Goal: Transaction & Acquisition: Purchase product/service

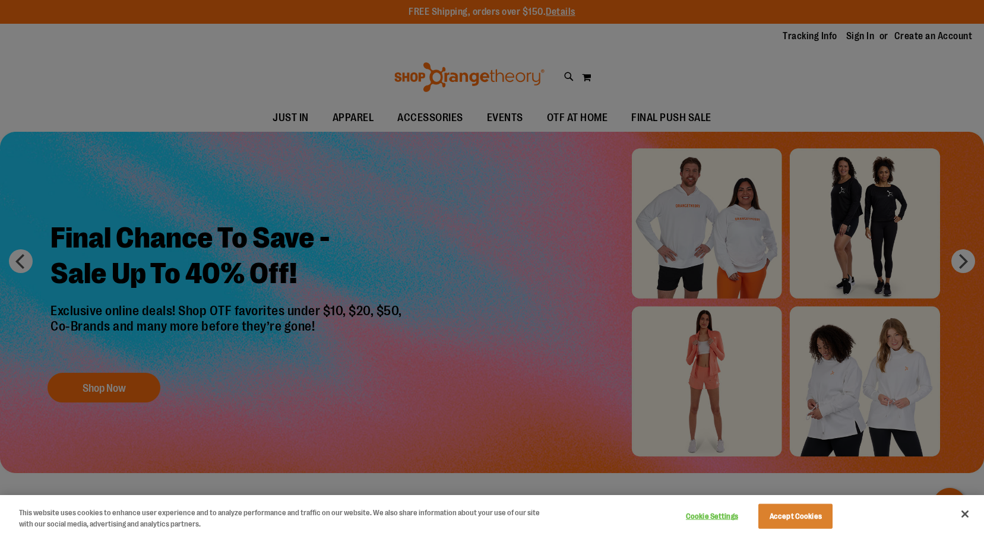
click at [452, 363] on div at bounding box center [492, 268] width 984 height 536
click at [965, 515] on button "Close" at bounding box center [964, 514] width 26 height 26
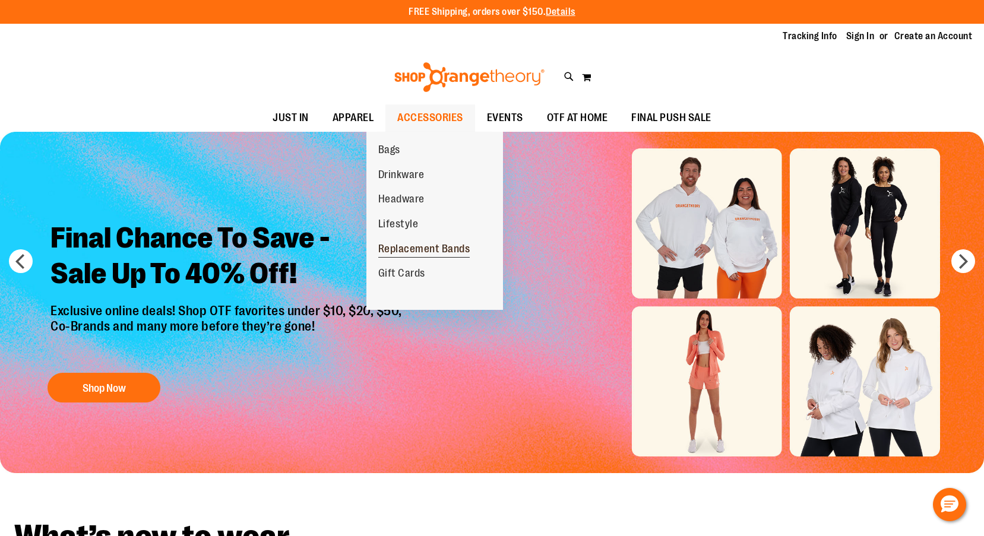
click at [398, 246] on span "Replacement Bands" at bounding box center [424, 250] width 92 height 15
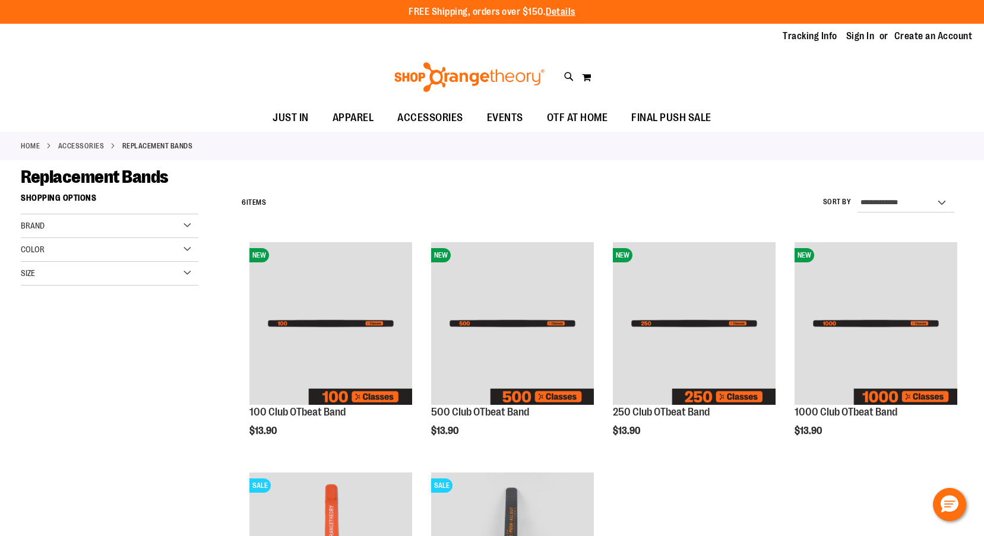
click at [103, 148] on link "ACCESSORIES" at bounding box center [81, 146] width 46 height 11
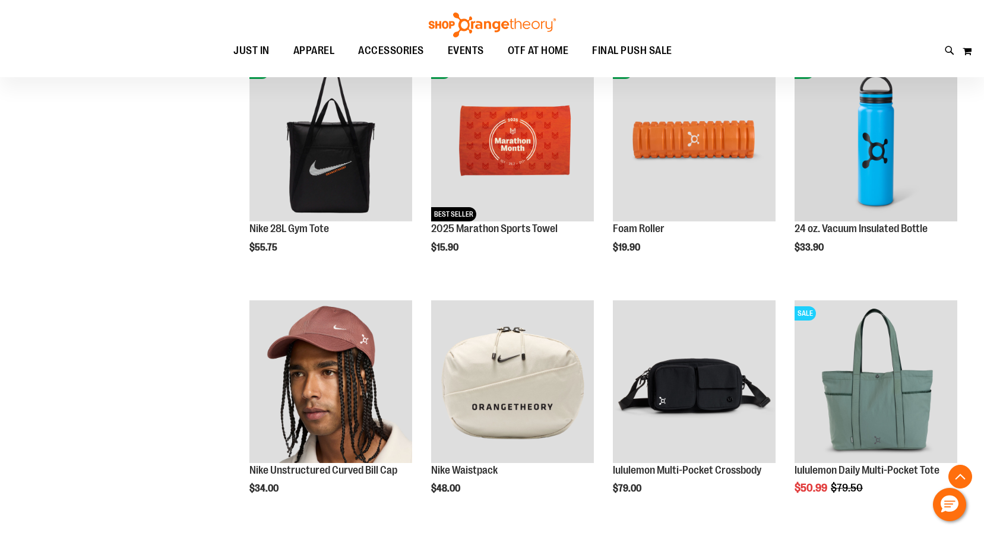
scroll to position [705, 0]
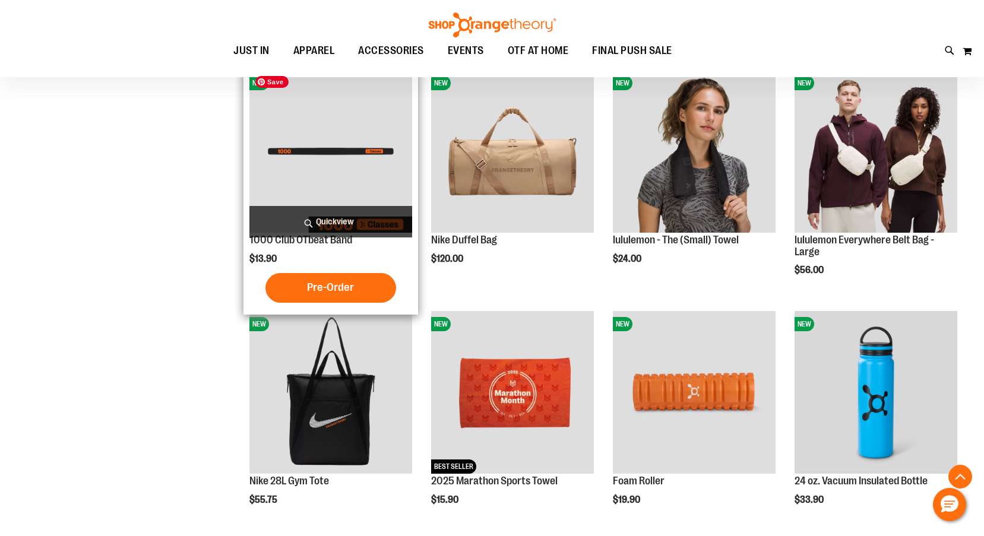
scroll to position [385, 0]
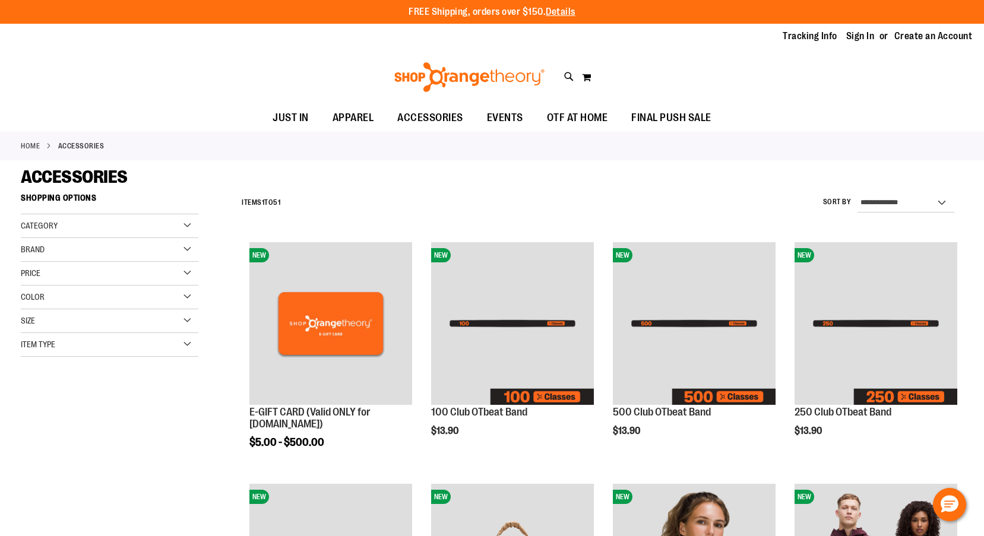
click at [426, 69] on img at bounding box center [469, 77] width 154 height 30
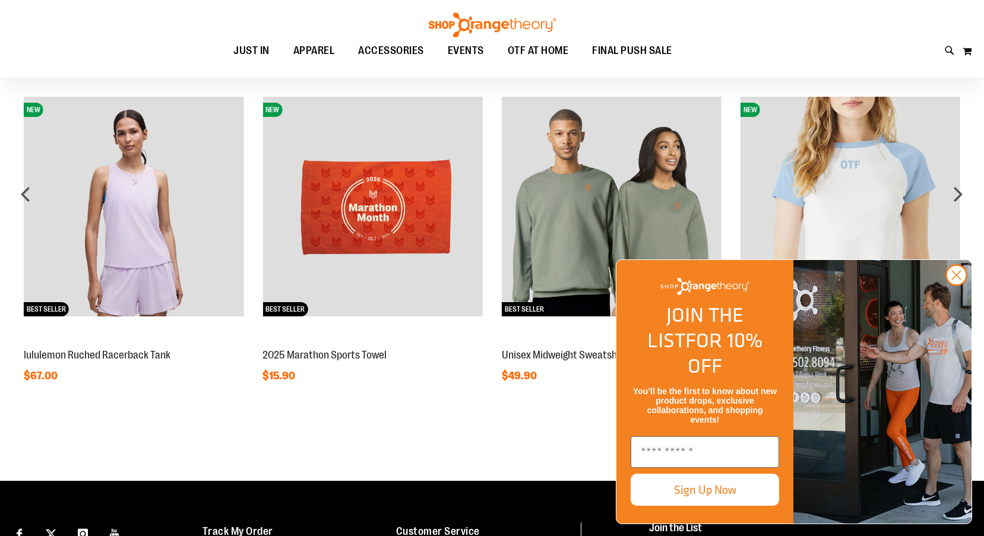
scroll to position [1167, 0]
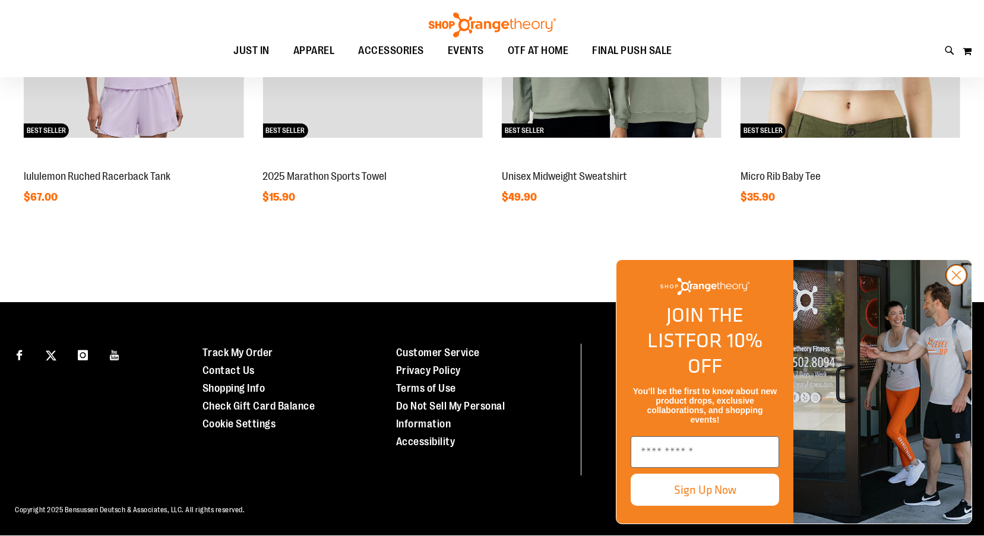
click at [959, 285] on circle "Close dialog" at bounding box center [956, 275] width 20 height 20
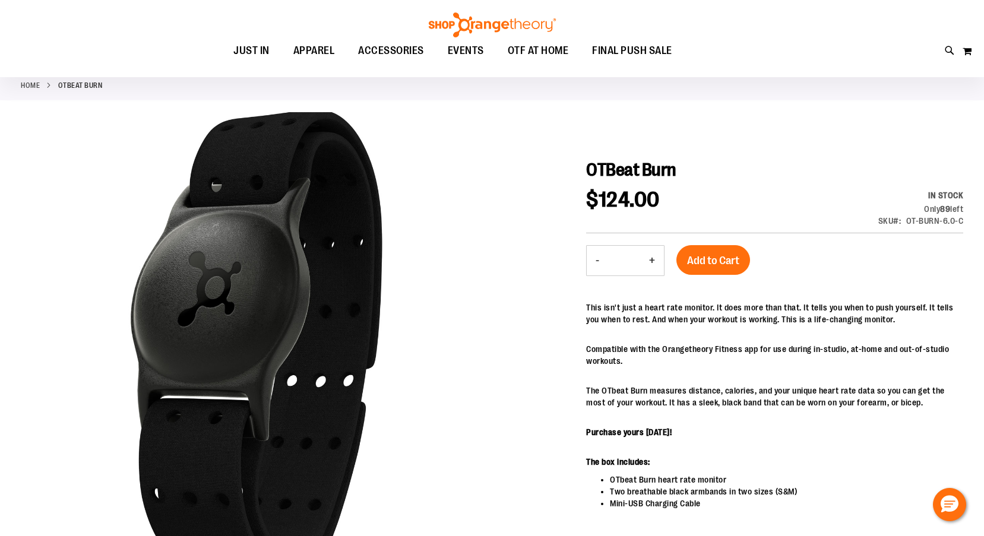
scroll to position [64, 0]
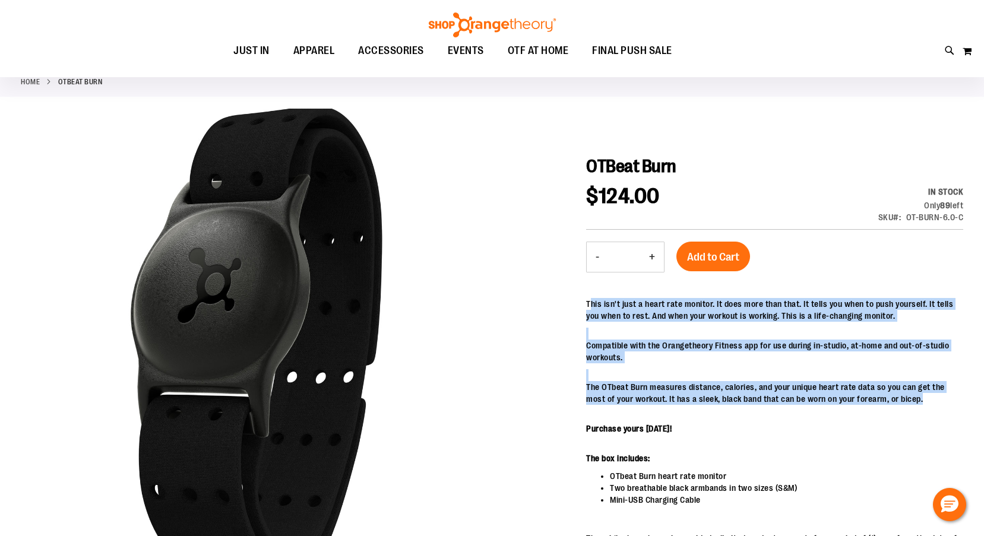
drag, startPoint x: 591, startPoint y: 308, endPoint x: 654, endPoint y: 430, distance: 137.3
click at [654, 430] on div "This isn't just a heart rate monitor. It does more than that. It tells you when…" at bounding box center [774, 474] width 377 height 353
click at [661, 423] on div "This isn't just a heart rate monitor. It does more than that. It tells you when…" at bounding box center [774, 474] width 377 height 353
drag, startPoint x: 670, startPoint y: 423, endPoint x: 595, endPoint y: 302, distance: 142.8
click at [595, 302] on div "This isn't just a heart rate monitor. It does more than that. It tells you when…" at bounding box center [774, 474] width 377 height 353
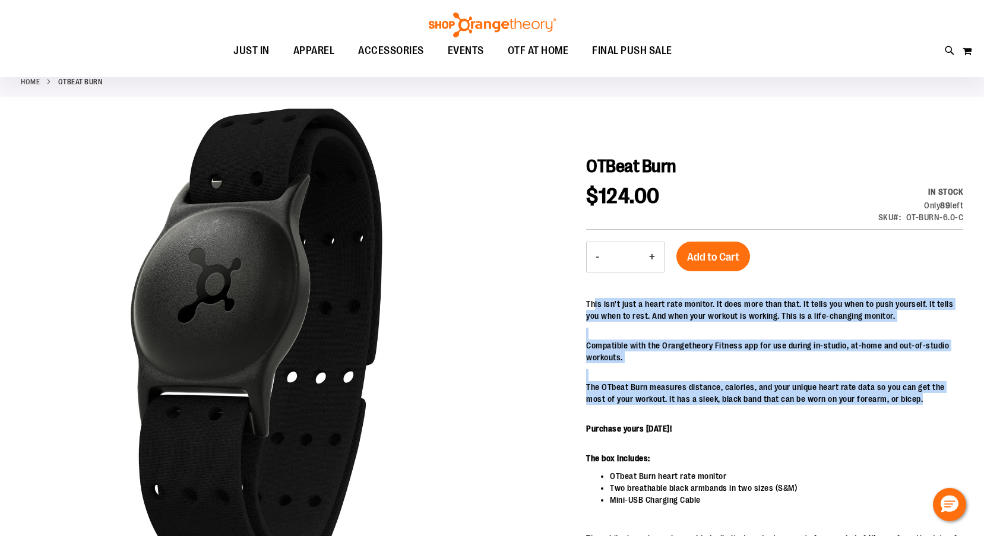
click at [595, 302] on p "This isn't just a heart rate monitor. It does more than that. It tells you when…" at bounding box center [774, 310] width 377 height 24
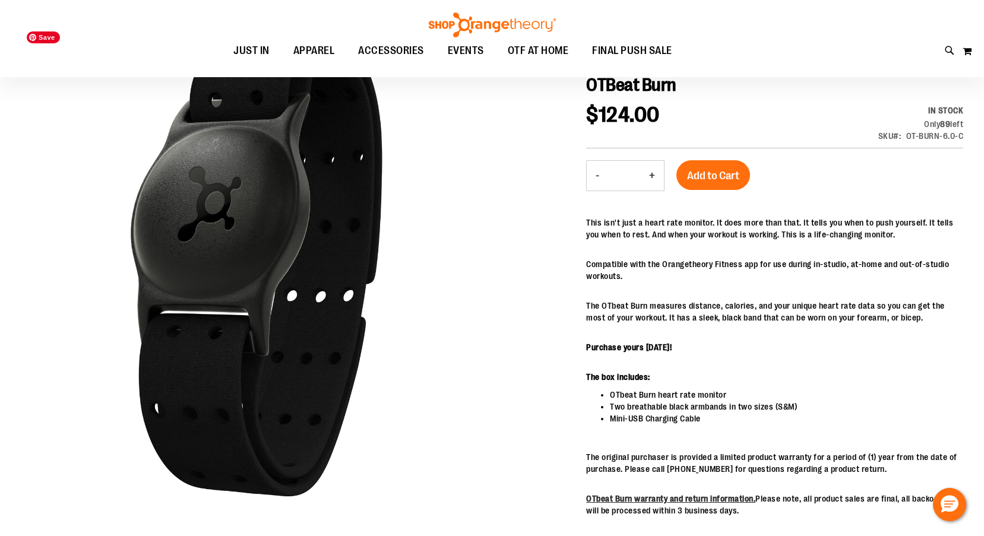
scroll to position [145, 0]
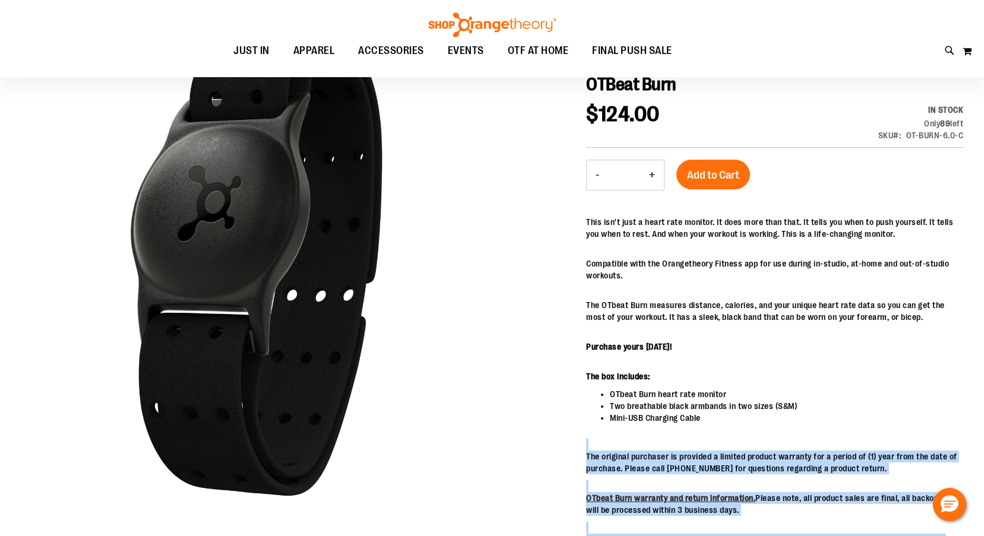
drag, startPoint x: 724, startPoint y: 429, endPoint x: 577, endPoint y: 392, distance: 151.2
click at [577, 392] on div "OTBeat Burn $124.00 In stock Only 89 left SKU OT-BURN-6.0-C - Qty * + Add to Ca…" at bounding box center [492, 525] width 942 height 997
click at [577, 392] on div at bounding box center [492, 322] width 942 height 590
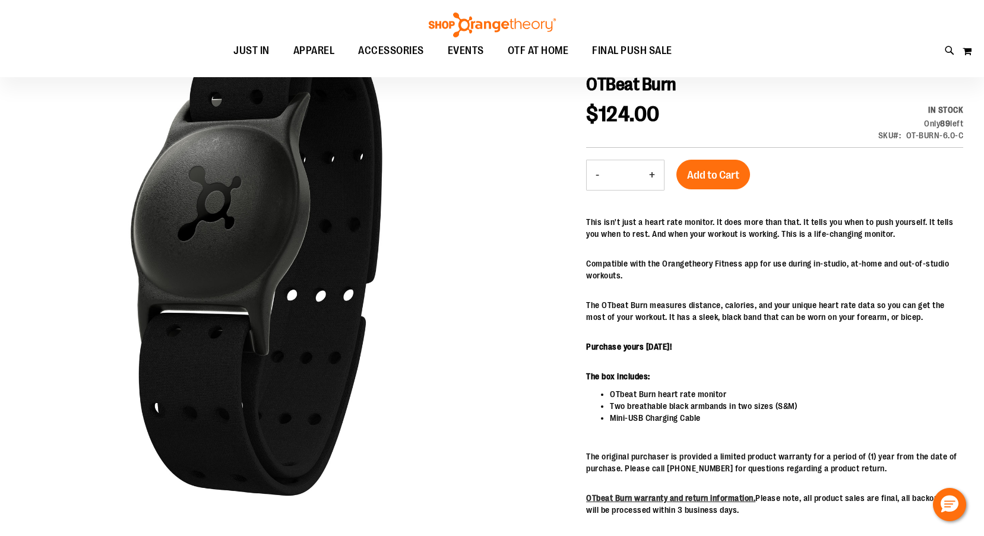
click at [624, 398] on div "This isn't just a heart rate monitor. It does more than that. It tells you when…" at bounding box center [774, 392] width 377 height 353
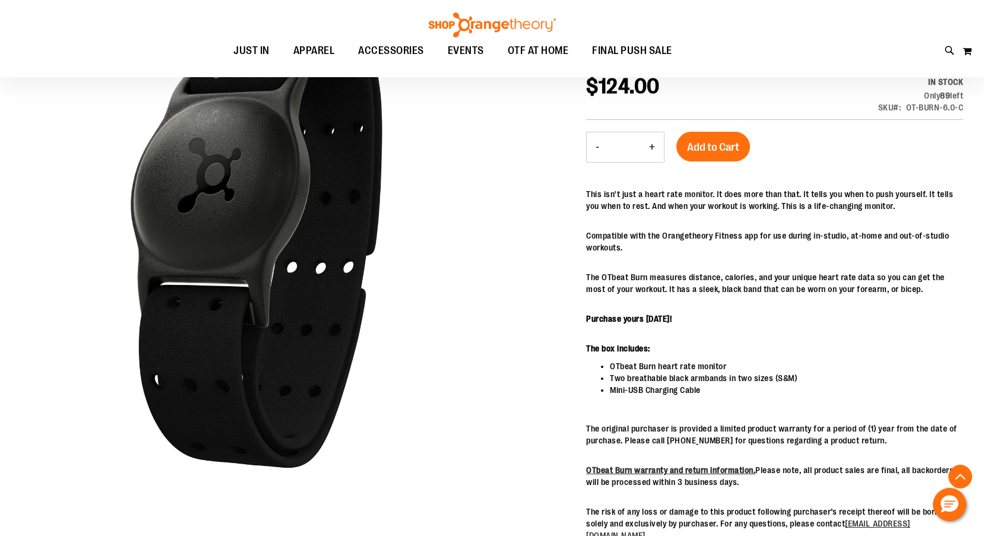
scroll to position [158, 0]
